Goal: Transaction & Acquisition: Purchase product/service

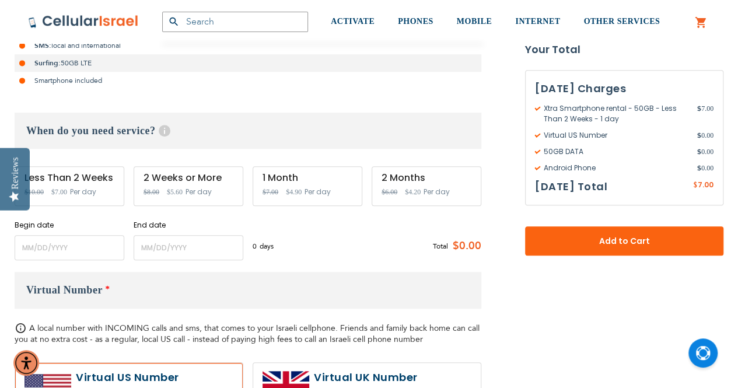
scroll to position [350, 0]
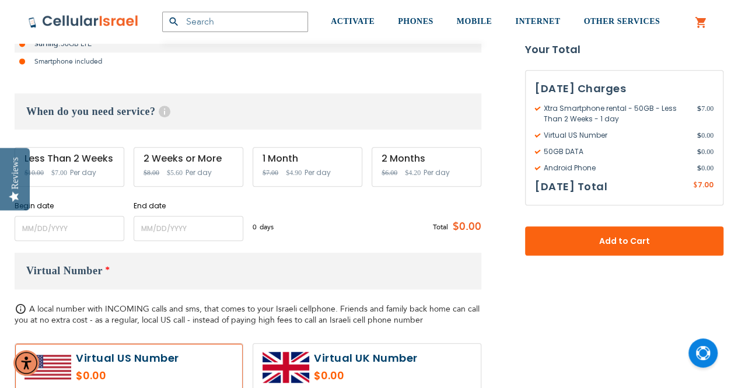
type input "[EMAIL_ADDRESS][DOMAIN_NAME]"
click at [54, 230] on input "name" at bounding box center [70, 228] width 110 height 25
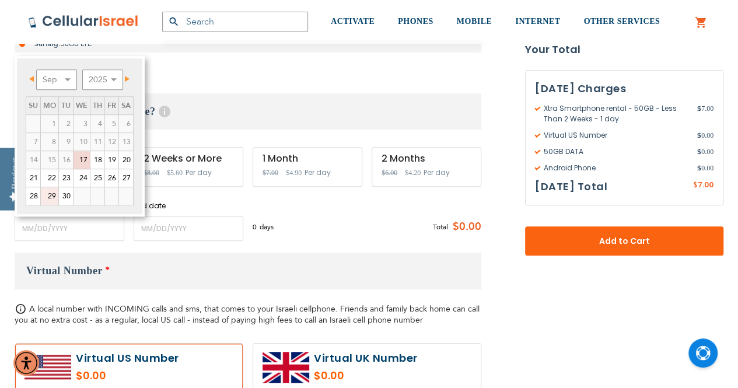
click at [46, 197] on link "29" at bounding box center [50, 196] width 18 height 18
type input "[DATE]"
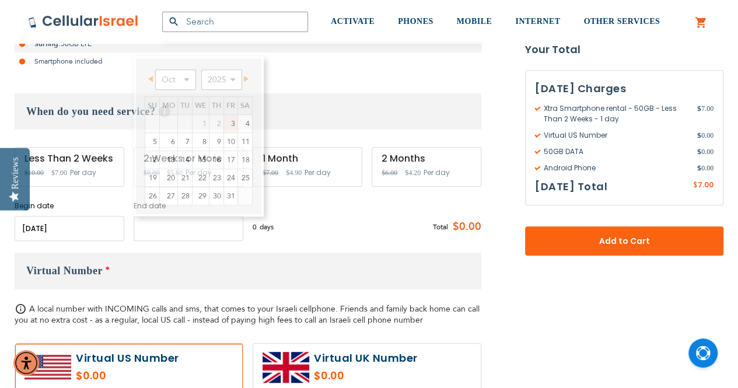
click at [153, 232] on input "name" at bounding box center [189, 228] width 110 height 25
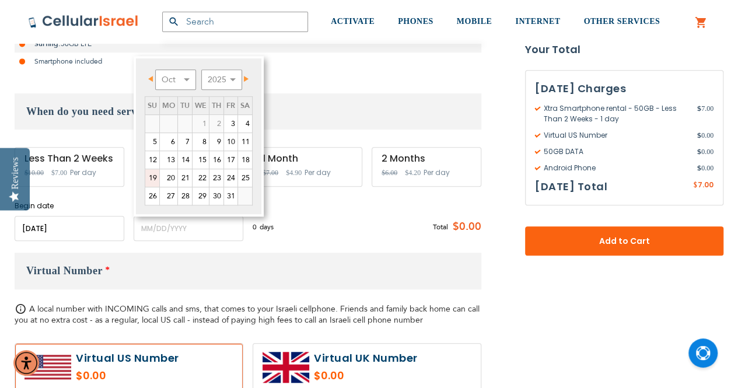
click at [153, 177] on link "19" at bounding box center [152, 178] width 14 height 18
type input "[DATE]"
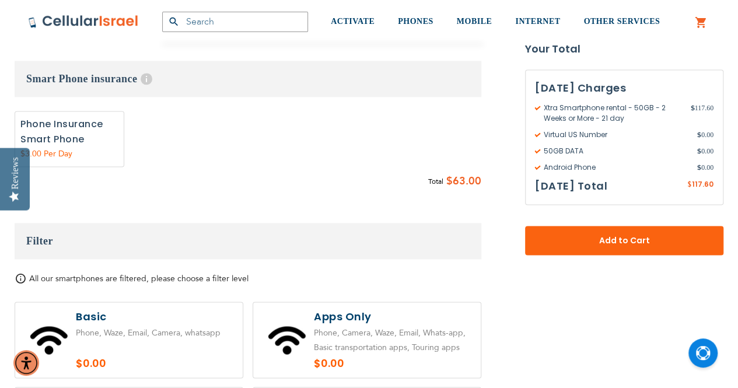
scroll to position [875, 0]
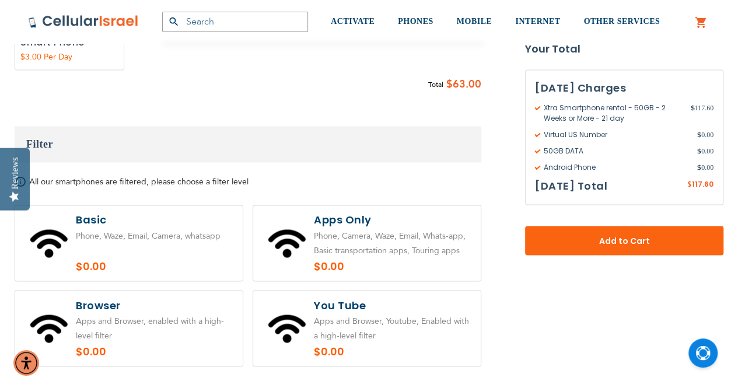
click at [354, 243] on label at bounding box center [367, 242] width 228 height 75
radio input "true"
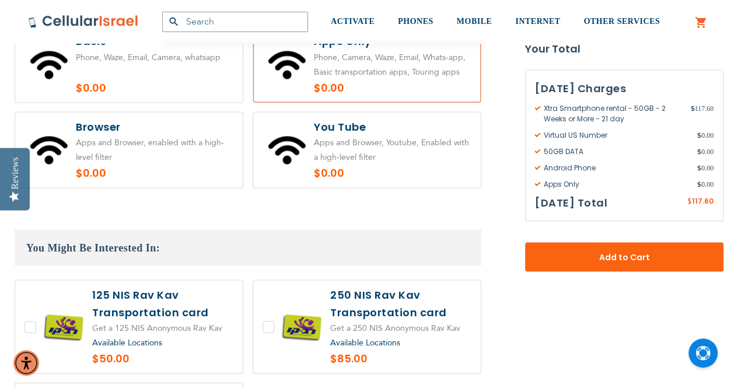
scroll to position [1050, 0]
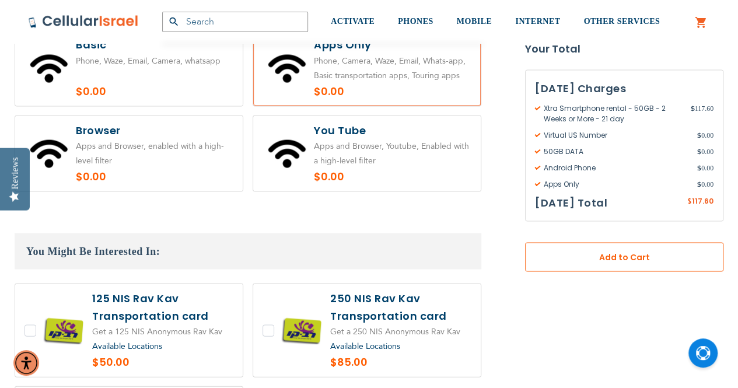
click at [568, 259] on span "Add to Cart" at bounding box center [624, 258] width 121 height 12
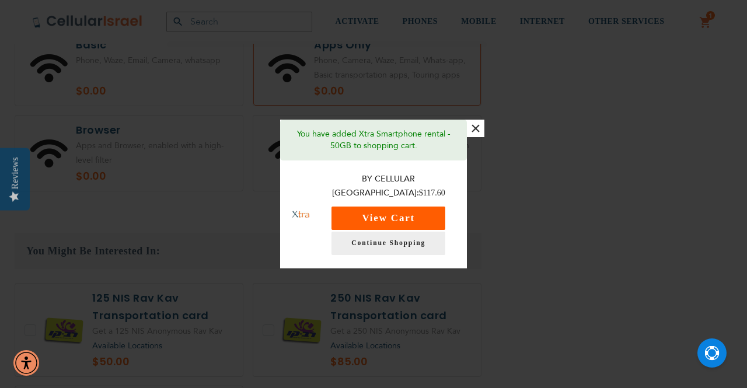
click at [382, 215] on button "View Cart" at bounding box center [388, 218] width 114 height 23
